Goal: Find specific page/section: Find specific page/section

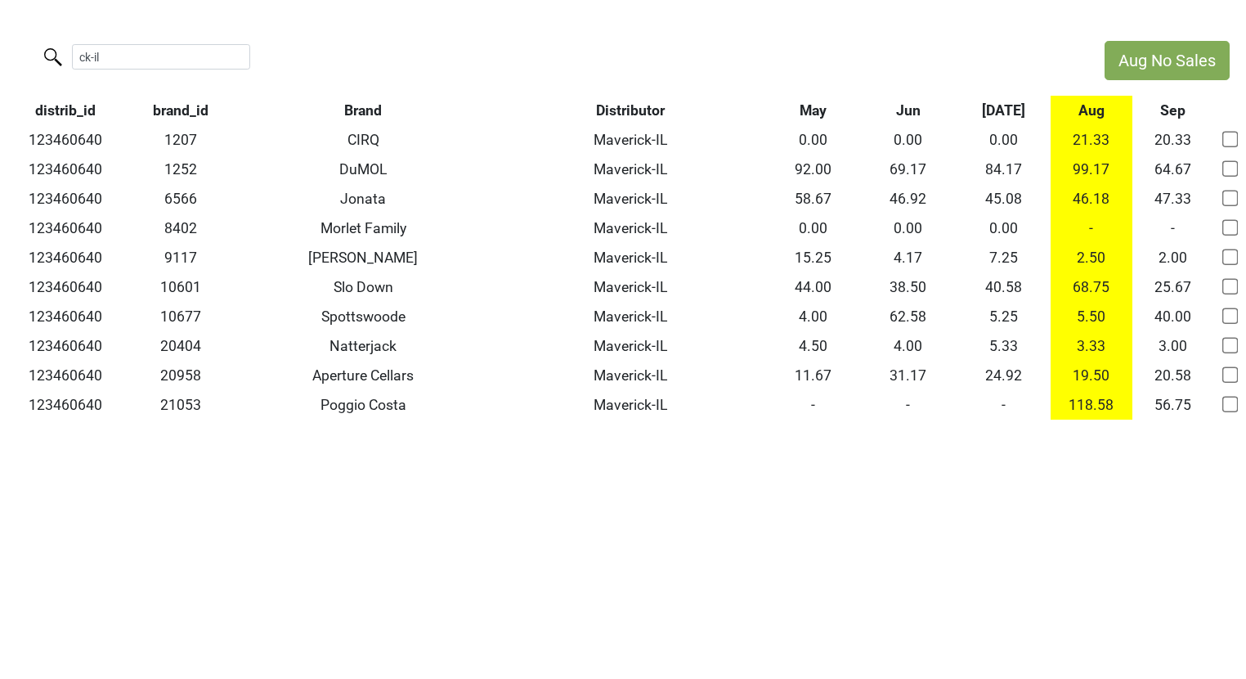
type input "ck-il"
click at [367, 112] on th "Brand" at bounding box center [363, 110] width 264 height 29
